Goal: Task Accomplishment & Management: Complete application form

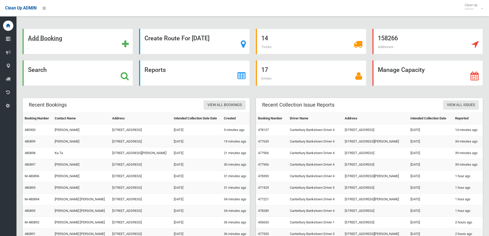
click at [78, 43] on div "Add Booking" at bounding box center [78, 41] width 110 height 25
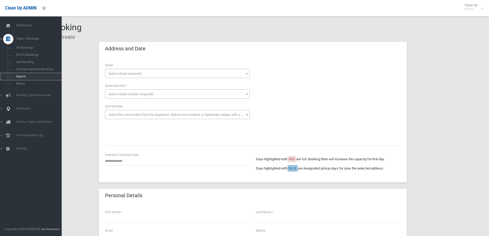
click at [18, 79] on link "Search" at bounding box center [32, 76] width 65 height 7
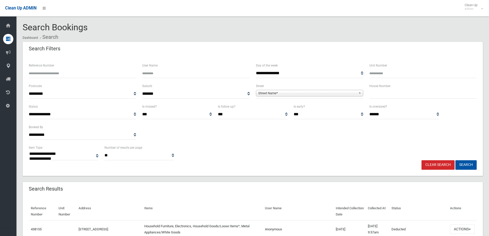
select select
click at [405, 96] on input "text" at bounding box center [423, 94] width 107 height 10
type input "**"
click at [348, 95] on span "Street Name*" at bounding box center [307, 93] width 98 height 6
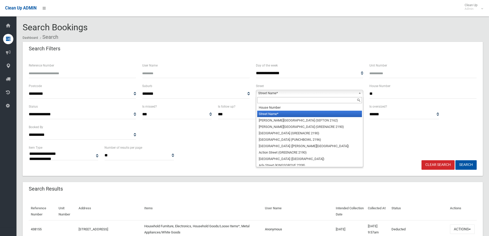
click at [351, 102] on input "text" at bounding box center [309, 100] width 105 height 6
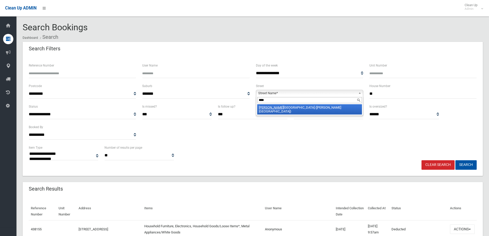
type input "****"
click at [342, 109] on li "Luce rne Street (BELMORE 2192)" at bounding box center [309, 109] width 105 height 10
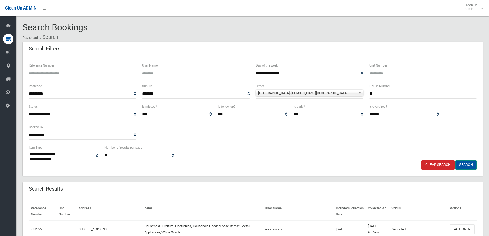
click at [467, 166] on button "Search" at bounding box center [466, 165] width 21 height 10
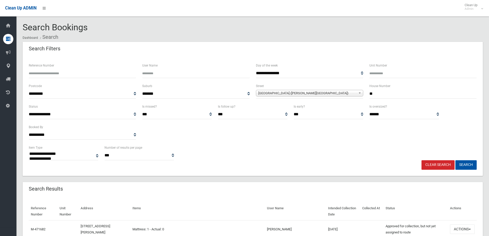
select select
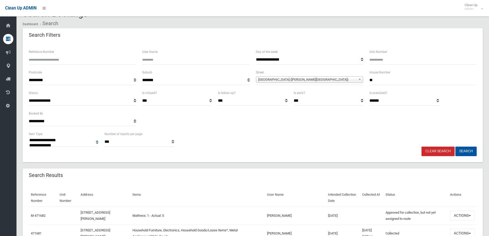
scroll to position [77, 0]
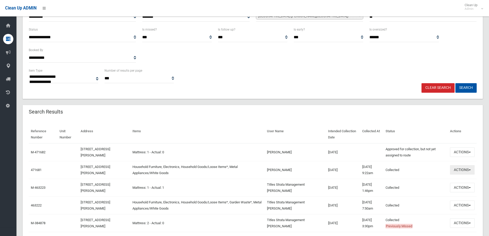
click at [450, 173] on button "Actions" at bounding box center [462, 170] width 25 height 10
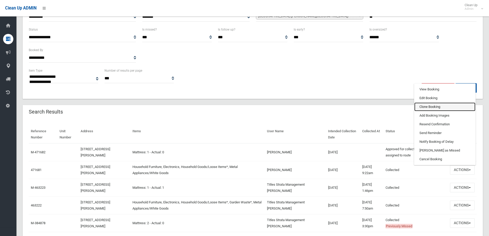
click at [449, 107] on link "Clone Booking" at bounding box center [444, 106] width 61 height 9
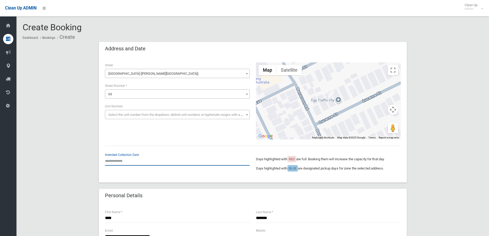
click at [138, 162] on input "text" at bounding box center [177, 161] width 145 height 10
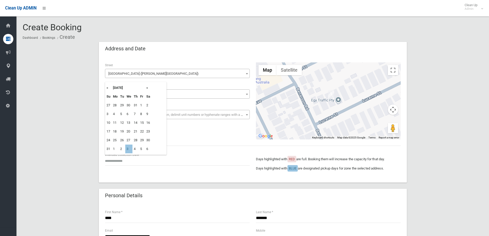
click at [147, 88] on th "»" at bounding box center [148, 87] width 6 height 9
click at [128, 116] on td "10" at bounding box center [128, 114] width 7 height 9
type input "**********"
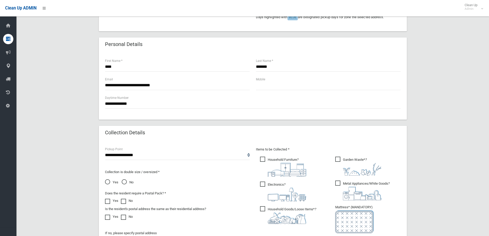
scroll to position [205, 0]
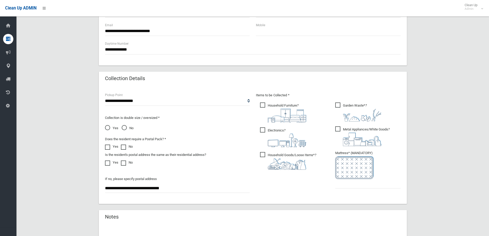
drag, startPoint x: 371, startPoint y: 109, endPoint x: 355, endPoint y: 113, distance: 15.9
click at [371, 109] on img at bounding box center [362, 115] width 39 height 13
click at [357, 181] on input "text" at bounding box center [367, 184] width 65 height 10
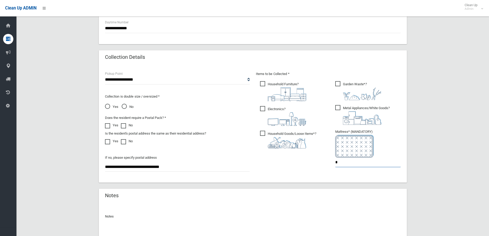
scroll to position [272, 0]
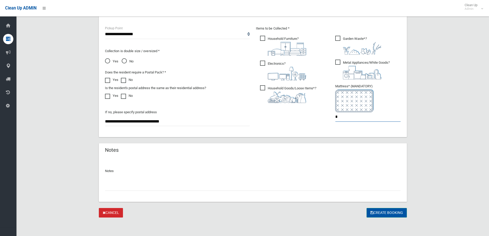
type input "*"
click at [383, 209] on button "Create Booking" at bounding box center [387, 213] width 40 height 10
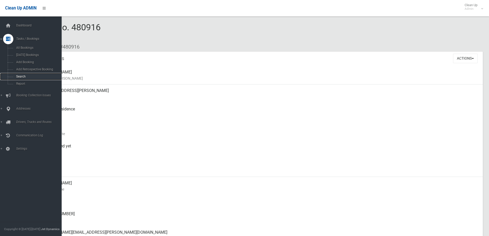
click at [21, 75] on span "Search" at bounding box center [38, 77] width 46 height 4
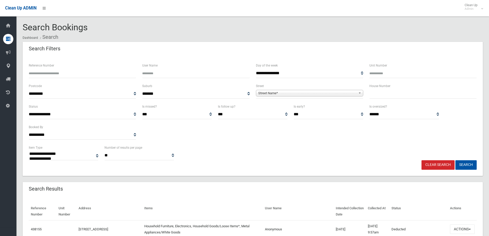
select select
click at [390, 93] on input "text" at bounding box center [423, 94] width 107 height 10
type input "***"
click at [361, 92] on b at bounding box center [360, 93] width 5 height 6
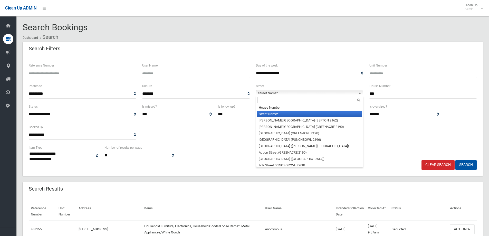
click at [352, 100] on input "text" at bounding box center [309, 100] width 105 height 6
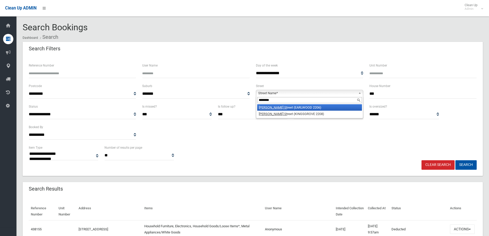
type input "********"
click at [331, 108] on li "Homer St reet (EARLWOOD 2206)" at bounding box center [309, 107] width 105 height 6
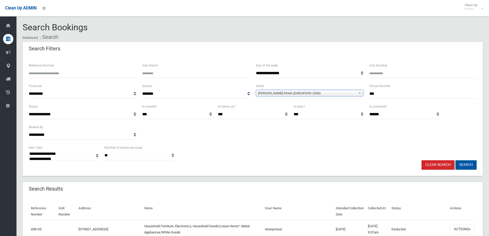
click at [466, 164] on button "Search" at bounding box center [466, 165] width 21 height 10
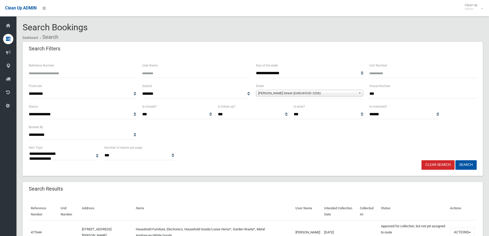
select select
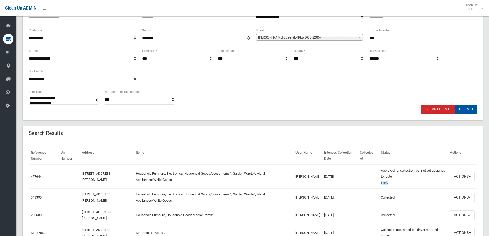
scroll to position [154, 0]
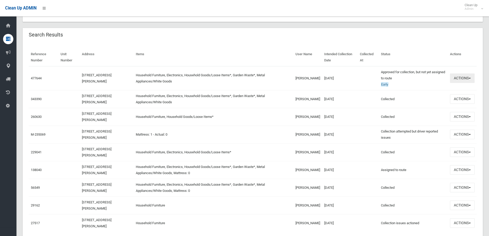
click at [459, 82] on button "Actions" at bounding box center [462, 78] width 25 height 10
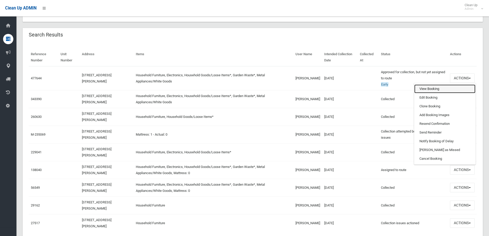
click at [455, 88] on link "View Booking" at bounding box center [444, 88] width 61 height 9
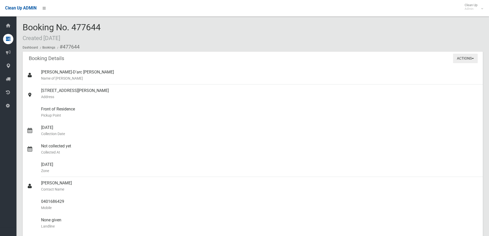
click at [466, 60] on button "Actions" at bounding box center [465, 59] width 25 height 10
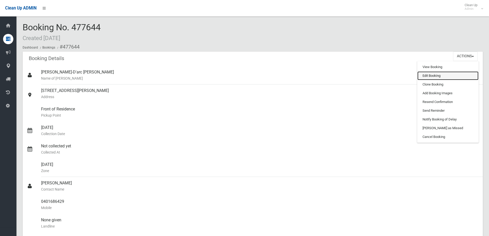
click at [463, 77] on link "Edit Booking" at bounding box center [448, 75] width 61 height 9
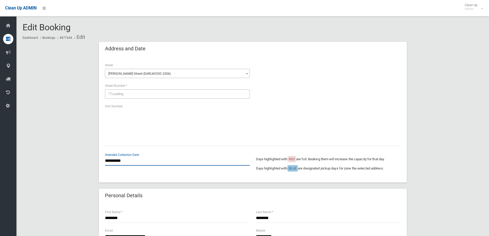
click at [130, 158] on input "**********" at bounding box center [177, 161] width 145 height 10
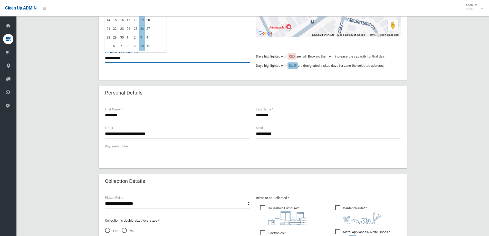
scroll to position [231, 0]
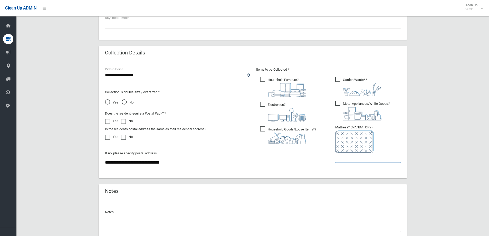
click at [379, 159] on input "text" at bounding box center [367, 158] width 65 height 10
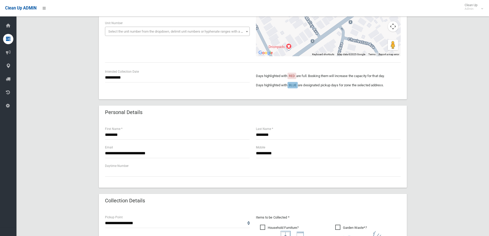
scroll to position [0, 0]
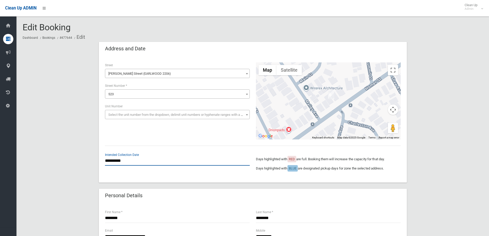
click at [128, 164] on input "**********" at bounding box center [177, 161] width 145 height 10
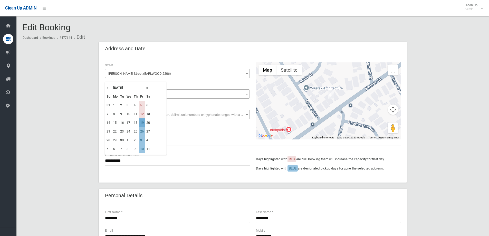
click at [141, 122] on td "19" at bounding box center [142, 122] width 6 height 9
type input "**********"
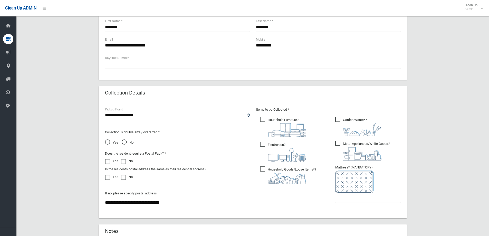
scroll to position [257, 0]
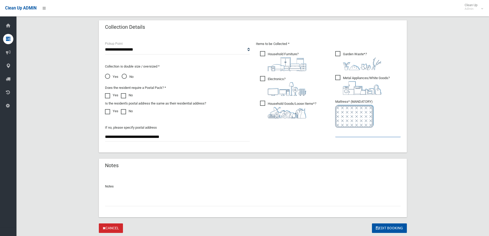
click at [353, 130] on input "text" at bounding box center [367, 133] width 65 height 10
type input "*"
click at [392, 229] on button "Edit Booking" at bounding box center [389, 228] width 35 height 10
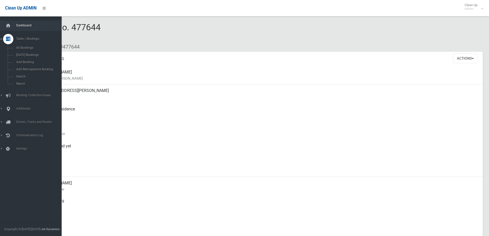
click at [23, 26] on span "Dashboard" at bounding box center [40, 26] width 51 height 4
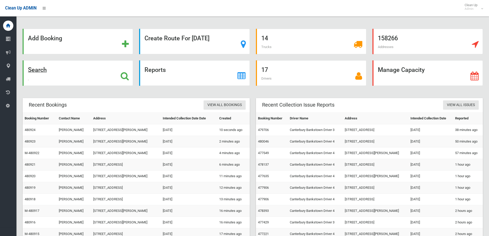
click at [84, 73] on div "Search" at bounding box center [78, 72] width 110 height 25
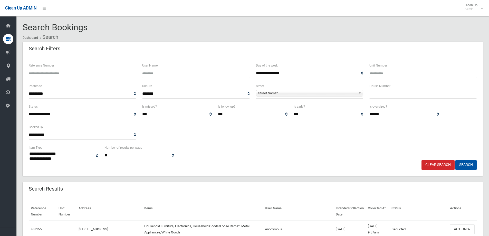
select select
click at [460, 97] on input "text" at bounding box center [423, 94] width 107 height 10
type input "****"
click at [290, 91] on span "Street Name*" at bounding box center [307, 93] width 98 height 6
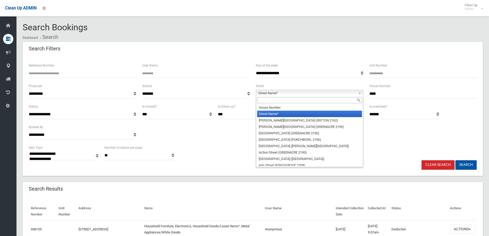
click at [292, 101] on input "text" at bounding box center [309, 100] width 105 height 6
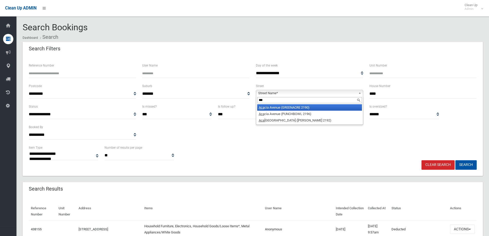
type input "***"
click at [315, 106] on li "Aca cia Avenue (GREENACRE 2190)" at bounding box center [309, 107] width 105 height 6
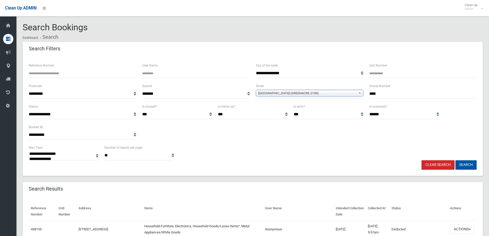
click at [468, 166] on button "Search" at bounding box center [466, 165] width 21 height 10
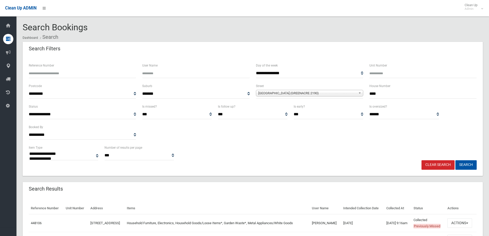
select select
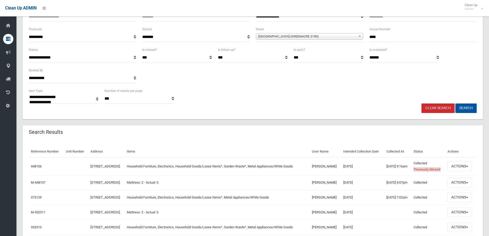
scroll to position [103, 0]
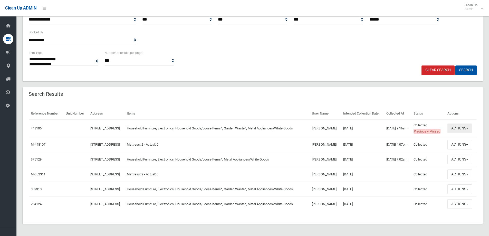
click at [459, 129] on button "Actions" at bounding box center [460, 129] width 25 height 10
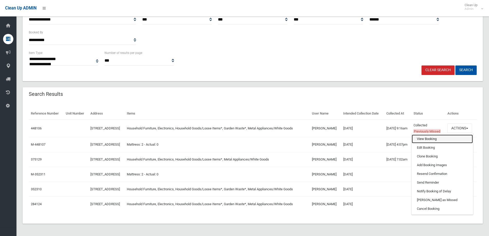
click at [428, 143] on link "View Booking" at bounding box center [442, 139] width 61 height 9
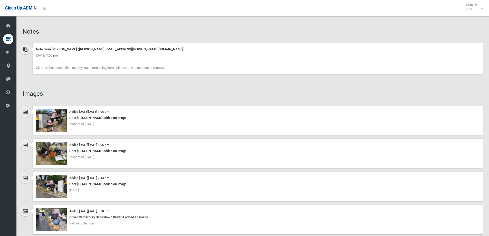
scroll to position [360, 0]
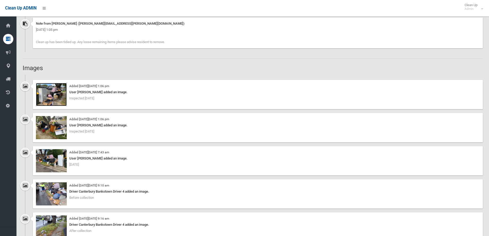
click at [54, 91] on img at bounding box center [51, 94] width 31 height 23
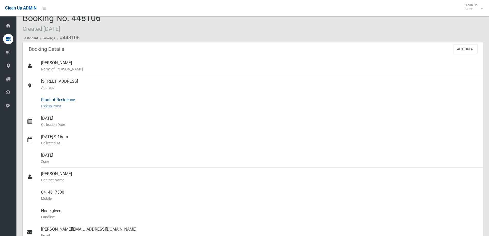
scroll to position [0, 0]
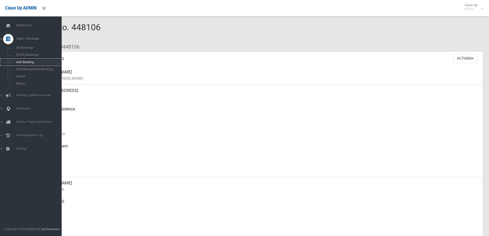
click at [28, 60] on link "Add Booking" at bounding box center [32, 62] width 65 height 7
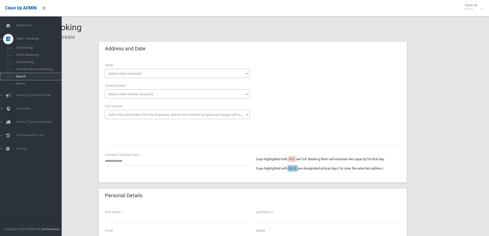
click at [29, 76] on span "Search" at bounding box center [38, 77] width 46 height 4
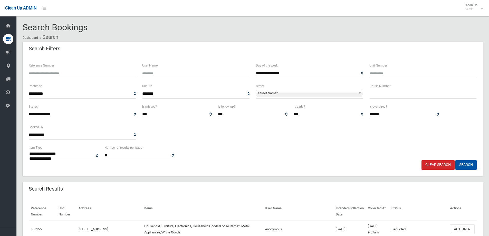
select select
click at [408, 91] on input "text" at bounding box center [423, 94] width 107 height 10
type input "***"
click at [349, 92] on span "Street Name*" at bounding box center [307, 93] width 98 height 6
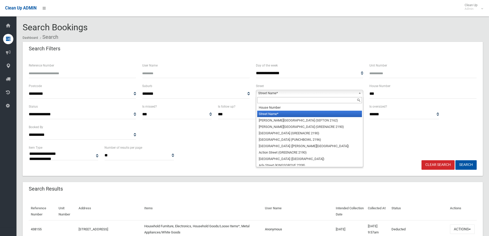
click at [351, 99] on input "text" at bounding box center [309, 100] width 105 height 6
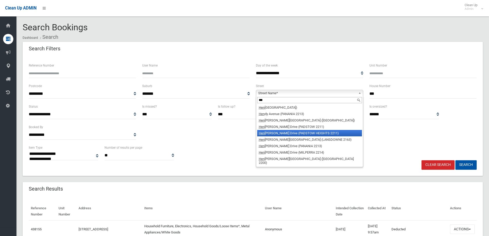
type input "***"
click at [325, 134] on li "Hen ry Lawson Drive (PADSTOW HEIGHTS 2211)" at bounding box center [309, 133] width 105 height 6
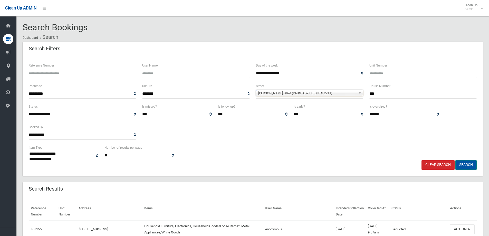
click at [465, 163] on button "Search" at bounding box center [466, 165] width 21 height 10
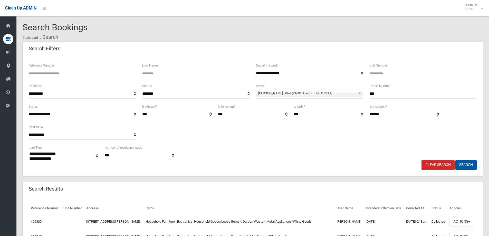
select select
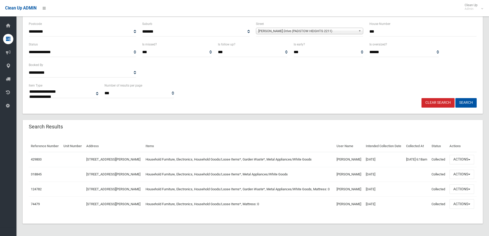
scroll to position [77, 0]
click at [455, 155] on button "Actions" at bounding box center [462, 160] width 25 height 10
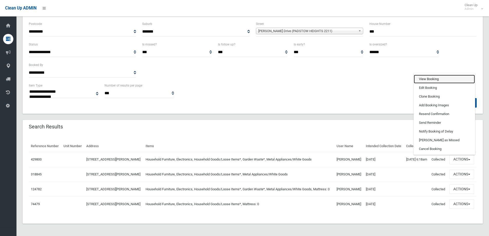
click at [434, 75] on link "View Booking" at bounding box center [444, 79] width 61 height 9
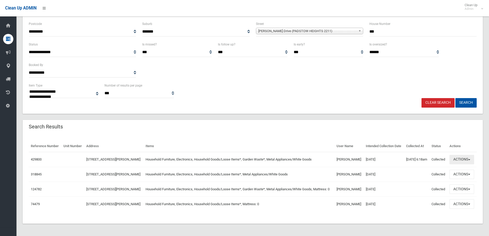
click at [454, 155] on button "Actions" at bounding box center [462, 160] width 25 height 10
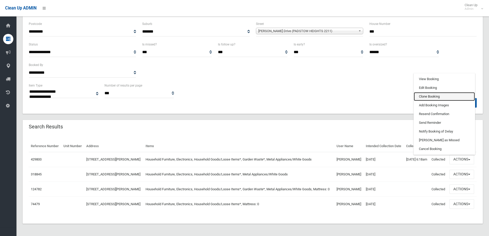
click at [434, 92] on link "Clone Booking" at bounding box center [444, 96] width 61 height 9
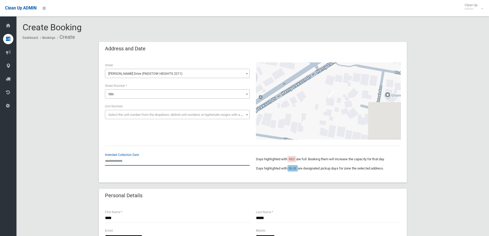
click at [129, 160] on input "text" at bounding box center [177, 161] width 145 height 10
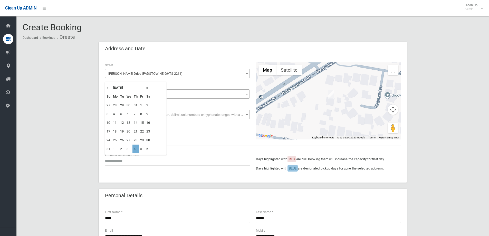
click at [137, 148] on td "4" at bounding box center [136, 149] width 6 height 9
type input "**********"
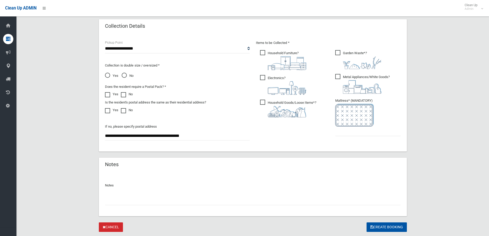
scroll to position [272, 0]
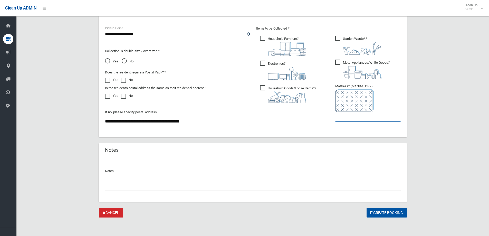
click at [365, 115] on input "text" at bounding box center [367, 117] width 65 height 10
type input "*"
click at [390, 213] on button "Create Booking" at bounding box center [387, 213] width 40 height 10
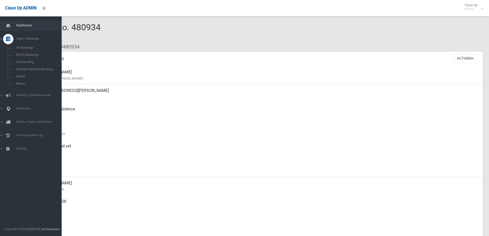
click at [17, 27] on link "Dashboard" at bounding box center [32, 26] width 65 height 10
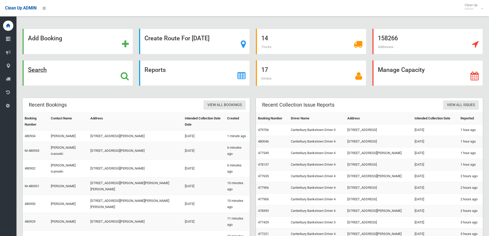
click at [48, 72] on div "Search" at bounding box center [78, 72] width 110 height 25
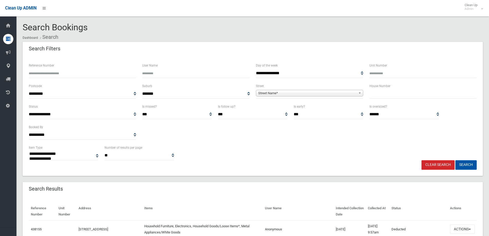
select select
click at [383, 97] on input "text" at bounding box center [423, 94] width 107 height 10
type input "**"
click at [351, 89] on span "**********" at bounding box center [309, 94] width 107 height 10
click at [354, 92] on span "Street Name*" at bounding box center [307, 93] width 98 height 6
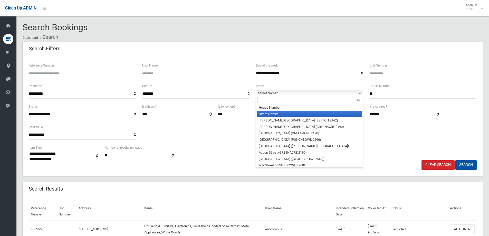
click at [352, 99] on input "text" at bounding box center [309, 100] width 105 height 6
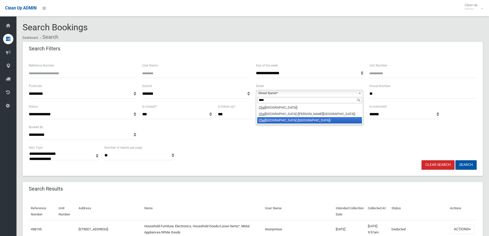
type input "****"
click at [326, 124] on li "Chal mers Street (LAKEMBA 2195)" at bounding box center [309, 120] width 105 height 6
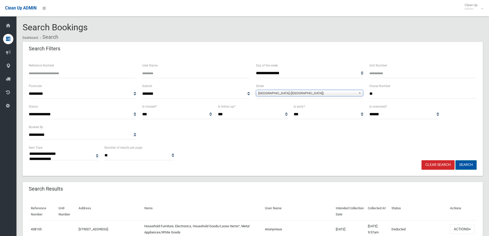
click at [466, 163] on button "Search" at bounding box center [466, 165] width 21 height 10
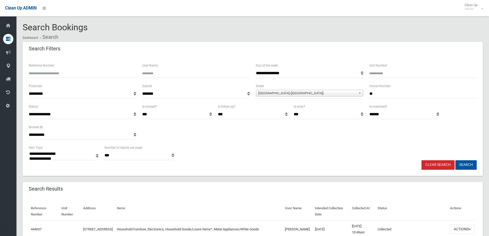
select select
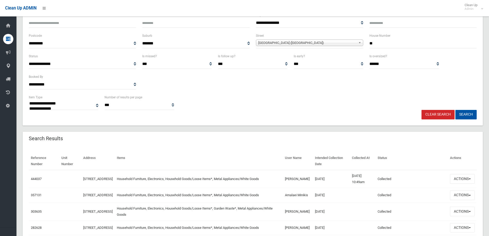
scroll to position [51, 0]
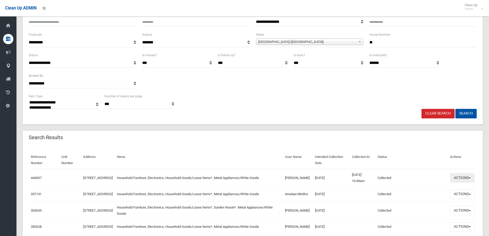
click at [472, 179] on button "Actions" at bounding box center [462, 178] width 25 height 10
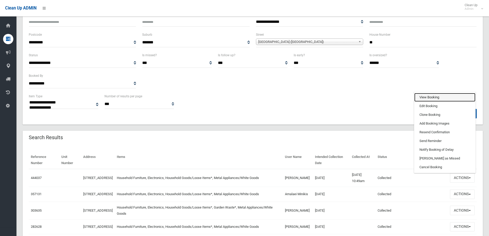
click at [439, 100] on link "View Booking" at bounding box center [444, 97] width 61 height 9
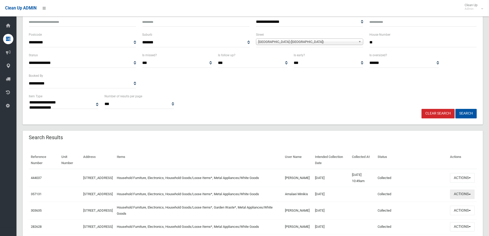
click at [465, 195] on button "Actions" at bounding box center [462, 195] width 25 height 10
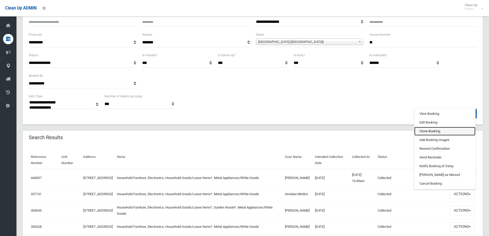
click at [437, 131] on link "Clone Booking" at bounding box center [444, 131] width 61 height 9
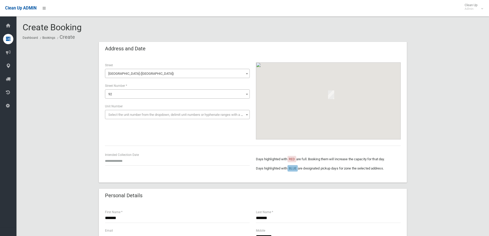
click at [133, 155] on div "Intended Collection Date" at bounding box center [177, 159] width 145 height 14
click at [134, 158] on input "text" at bounding box center [177, 161] width 145 height 10
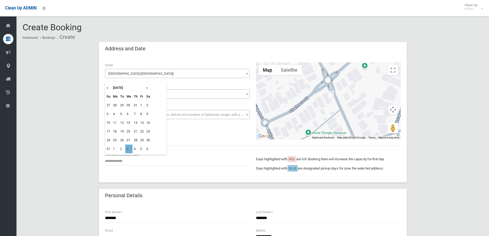
click at [128, 153] on td "3" at bounding box center [128, 149] width 7 height 9
type input "**********"
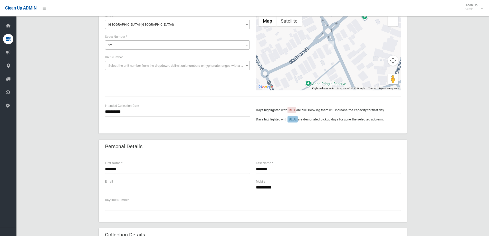
scroll to position [103, 0]
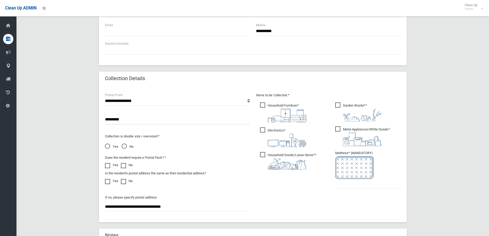
click at [353, 103] on span "Garden Waste* ?" at bounding box center [358, 111] width 46 height 19
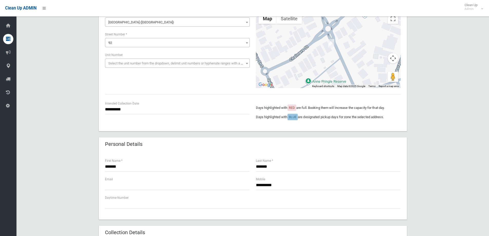
scroll to position [205, 0]
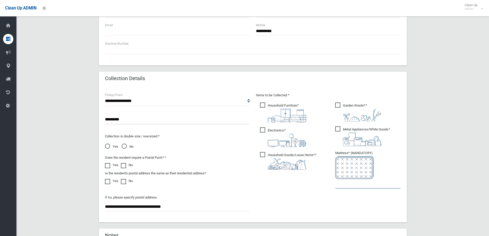
click at [391, 182] on input "text" at bounding box center [367, 184] width 65 height 10
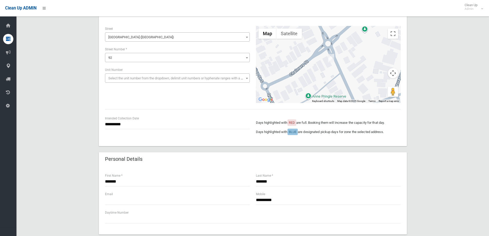
scroll to position [0, 0]
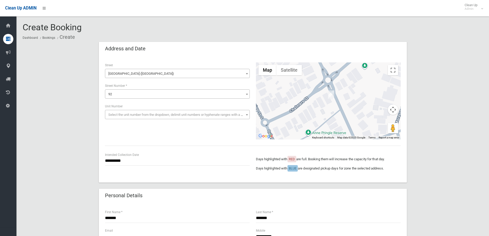
type input "*"
click at [391, 110] on button "Map camera controls" at bounding box center [393, 110] width 10 height 10
click at [382, 96] on button "Zoom in" at bounding box center [380, 97] width 10 height 10
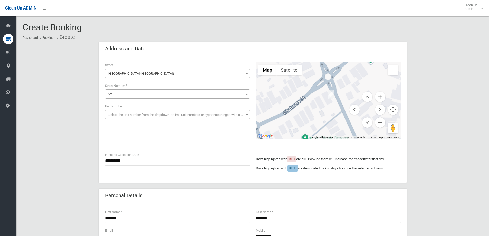
click at [382, 96] on button "Zoom in" at bounding box center [380, 97] width 10 height 10
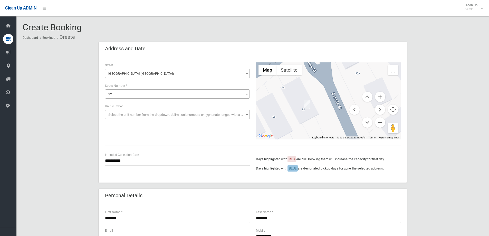
drag, startPoint x: 326, startPoint y: 100, endPoint x: 301, endPoint y: 109, distance: 26.1
click at [301, 109] on div at bounding box center [328, 100] width 145 height 77
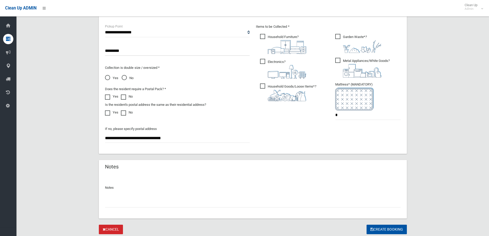
scroll to position [291, 0]
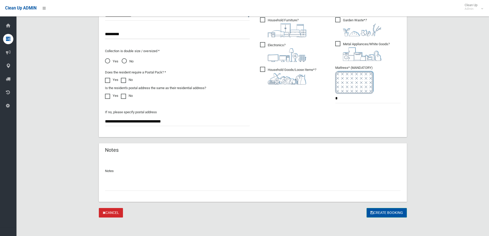
click at [377, 217] on button "Create Booking" at bounding box center [387, 213] width 40 height 10
